Goal: Find contact information: Find contact information

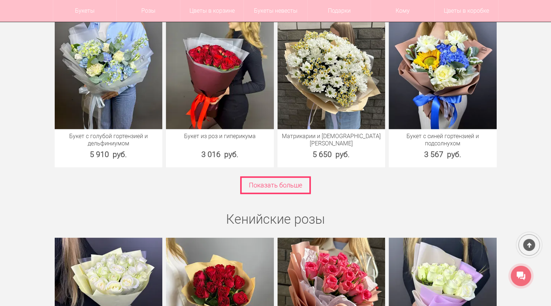
scroll to position [1072, 0]
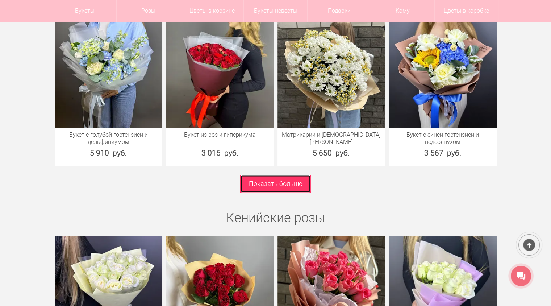
click at [275, 189] on link "Показать больше" at bounding box center [275, 184] width 71 height 18
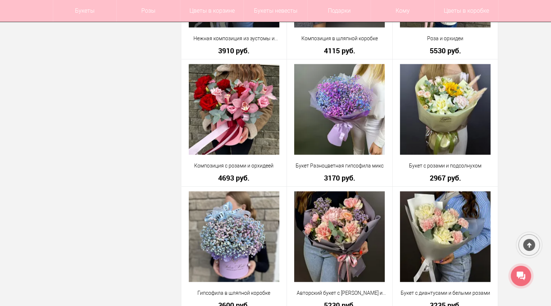
scroll to position [1851, 0]
click at [529, 238] on div at bounding box center [529, 244] width 26 height 26
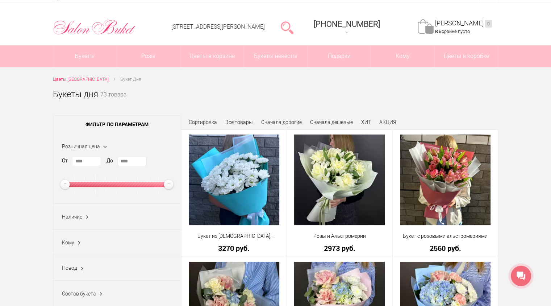
scroll to position [0, 0]
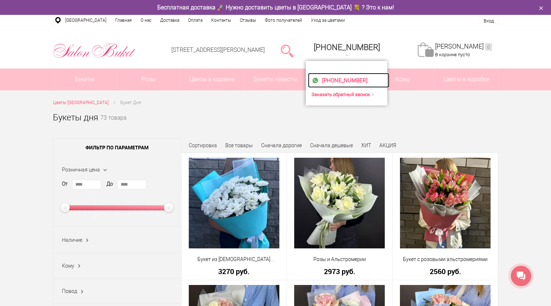
click at [348, 77] on div "[PHONE_NUMBER]" at bounding box center [348, 80] width 74 height 11
click at [319, 82] on img at bounding box center [314, 80] width 7 height 7
click at [360, 80] on span "[PHONE_NUMBER]" at bounding box center [345, 80] width 46 height 7
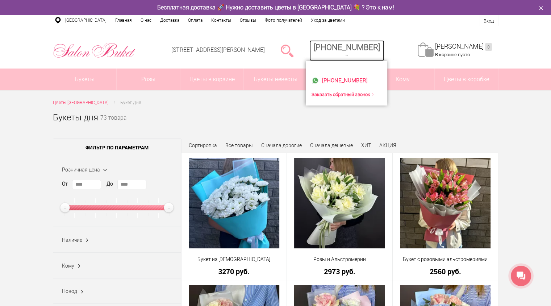
click at [336, 48] on div "[PHONE_NUMBER]" at bounding box center [347, 47] width 66 height 9
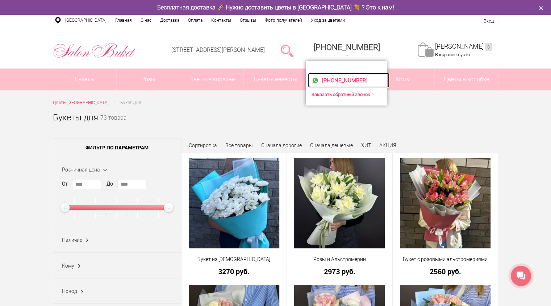
click at [319, 80] on img at bounding box center [314, 80] width 7 height 7
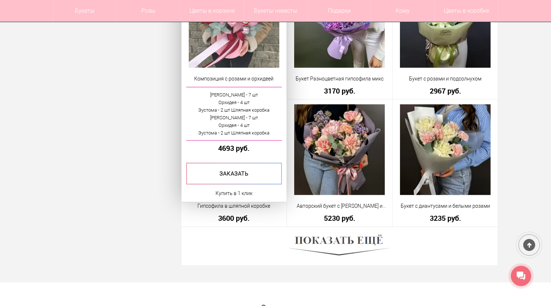
scroll to position [1939, 0]
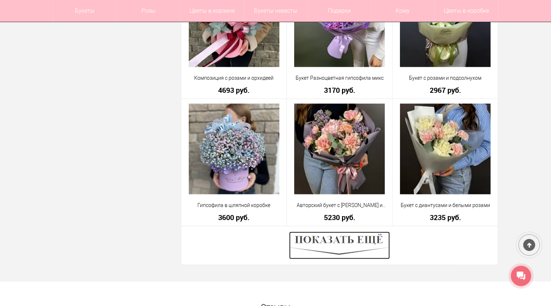
click at [361, 249] on img at bounding box center [339, 245] width 101 height 28
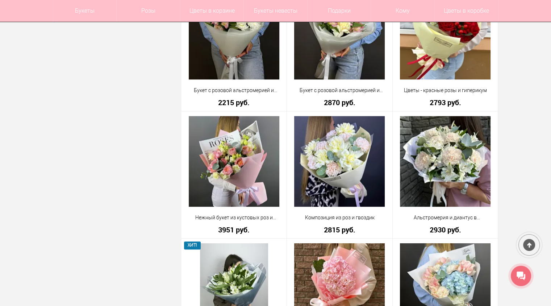
scroll to position [655, 0]
